Goal: Task Accomplishment & Management: Use online tool/utility

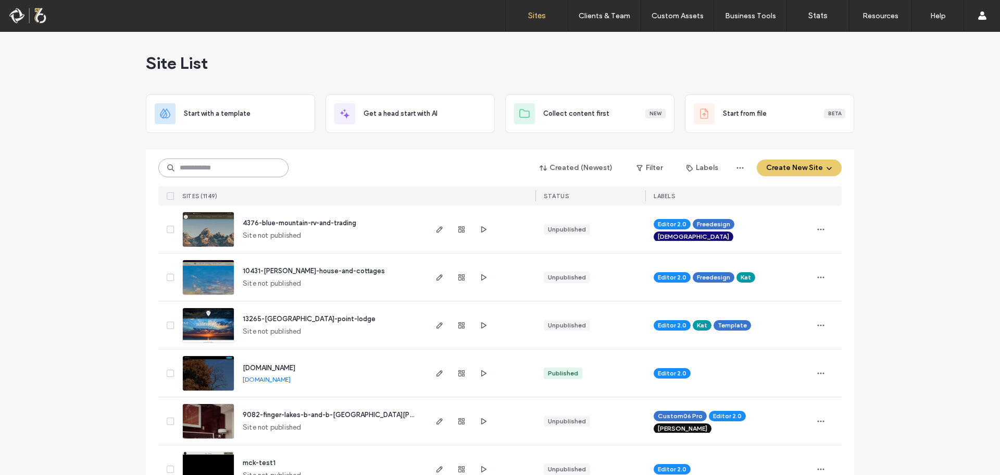
click at [185, 171] on input at bounding box center [223, 167] width 130 height 19
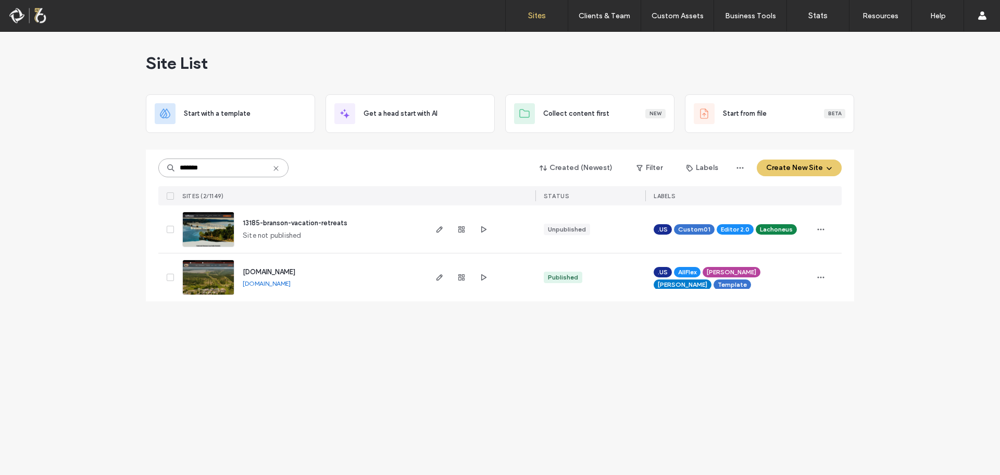
type input "*******"
click at [306, 222] on span "13185-branson-vacation-retreats" at bounding box center [295, 223] width 105 height 8
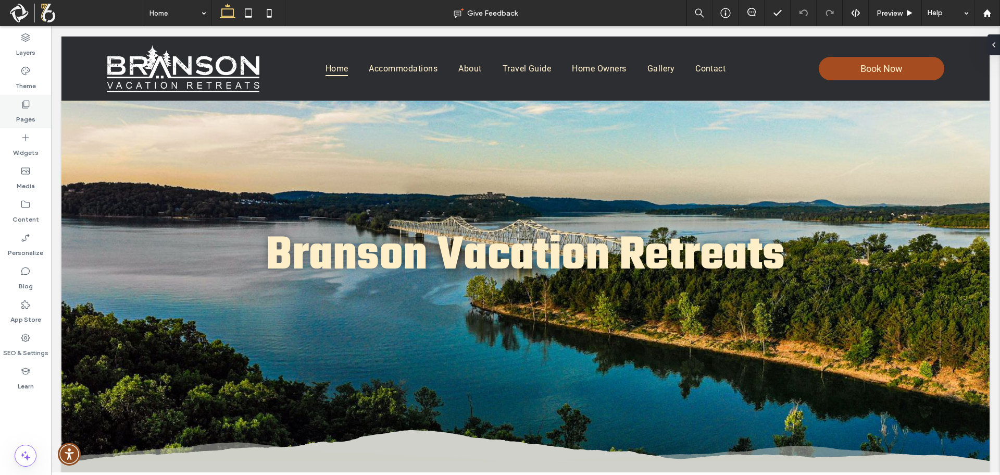
click at [21, 117] on label "Pages" at bounding box center [25, 116] width 19 height 15
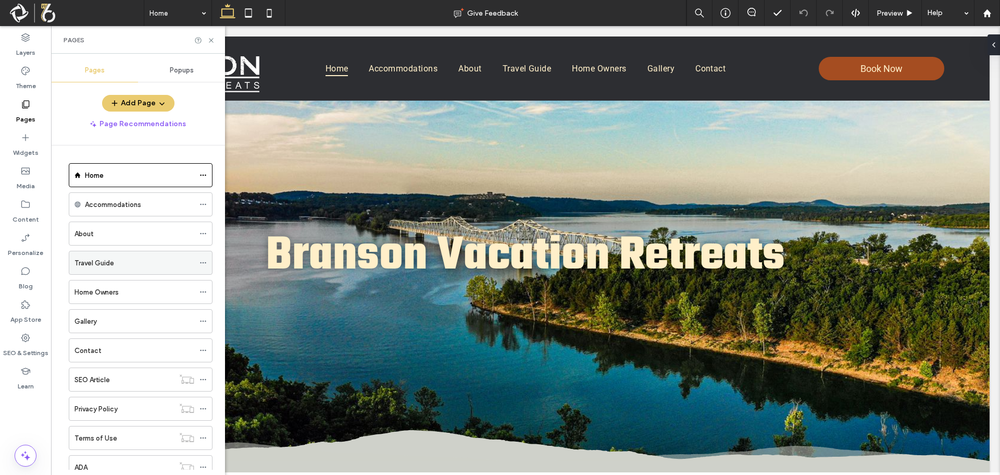
click at [126, 264] on div "Travel Guide" at bounding box center [135, 262] width 120 height 11
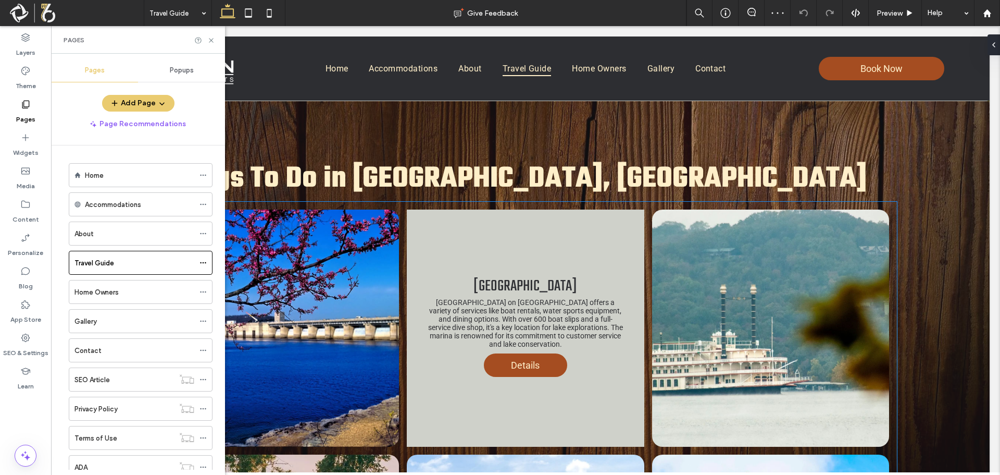
scroll to position [417, 0]
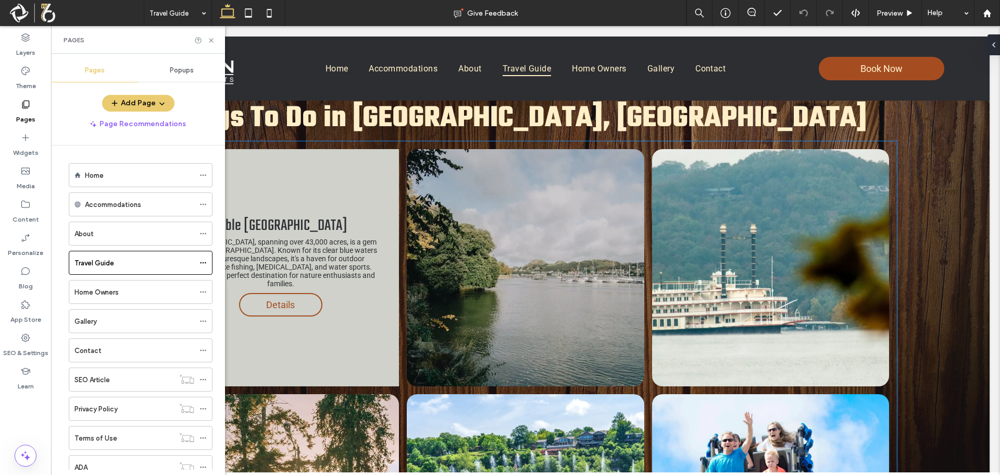
click at [280, 310] on span "Details" at bounding box center [280, 304] width 49 height 21
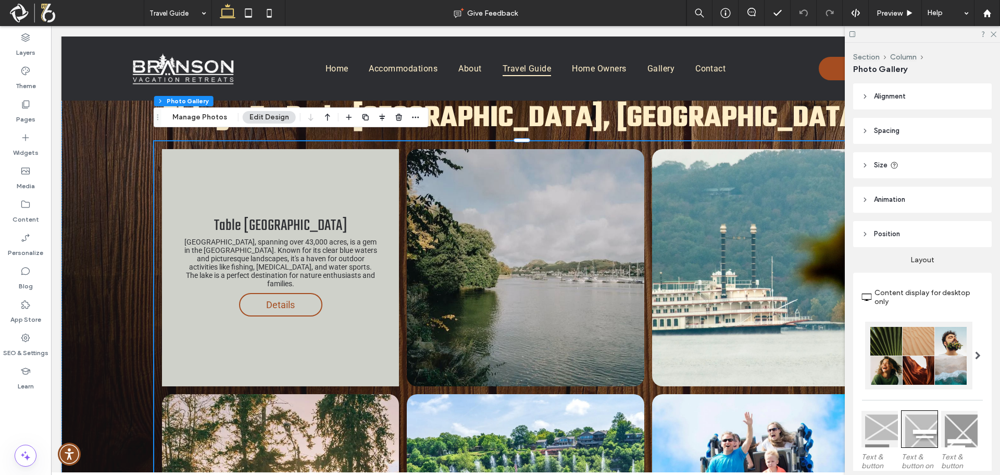
click at [286, 303] on span "Details" at bounding box center [280, 304] width 49 height 21
click at [288, 294] on span "Details" at bounding box center [280, 304] width 49 height 21
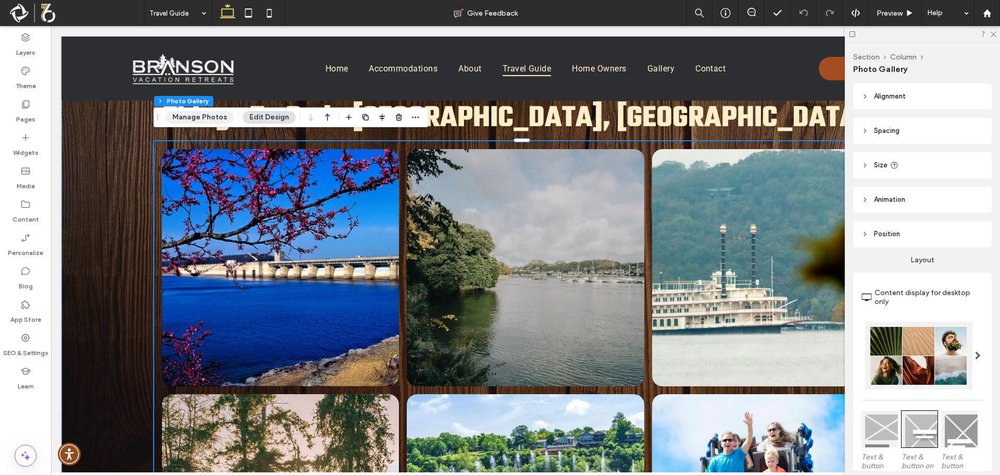
click at [194, 117] on button "Manage Photos" at bounding box center [200, 117] width 68 height 13
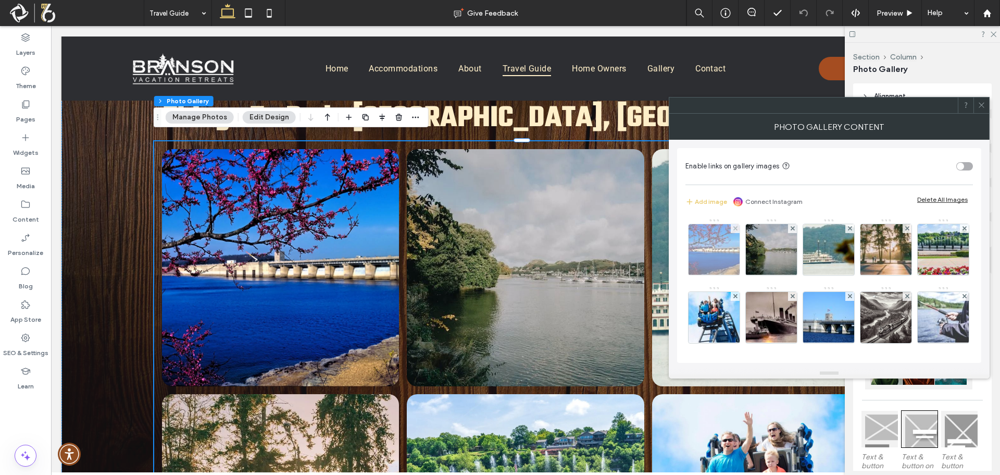
click at [728, 258] on img at bounding box center [714, 249] width 77 height 51
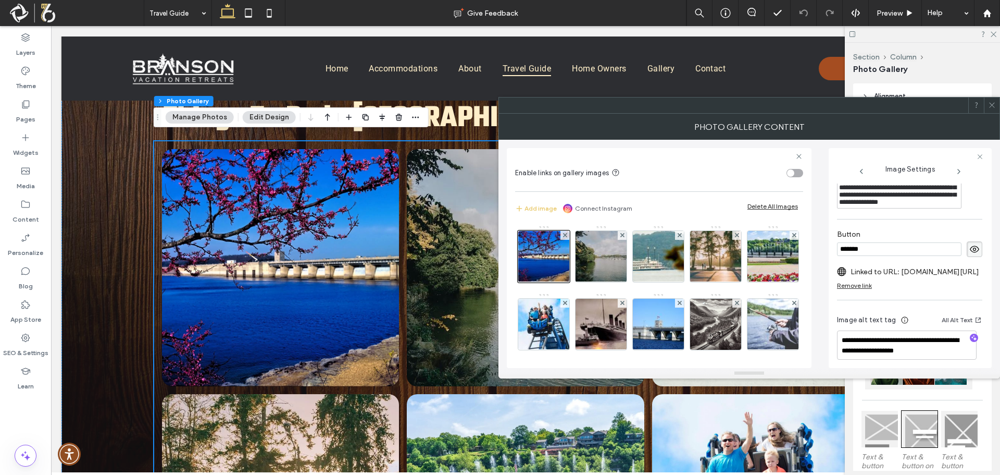
scroll to position [318, 0]
